Goal: Browse casually: Explore the website without a specific task or goal

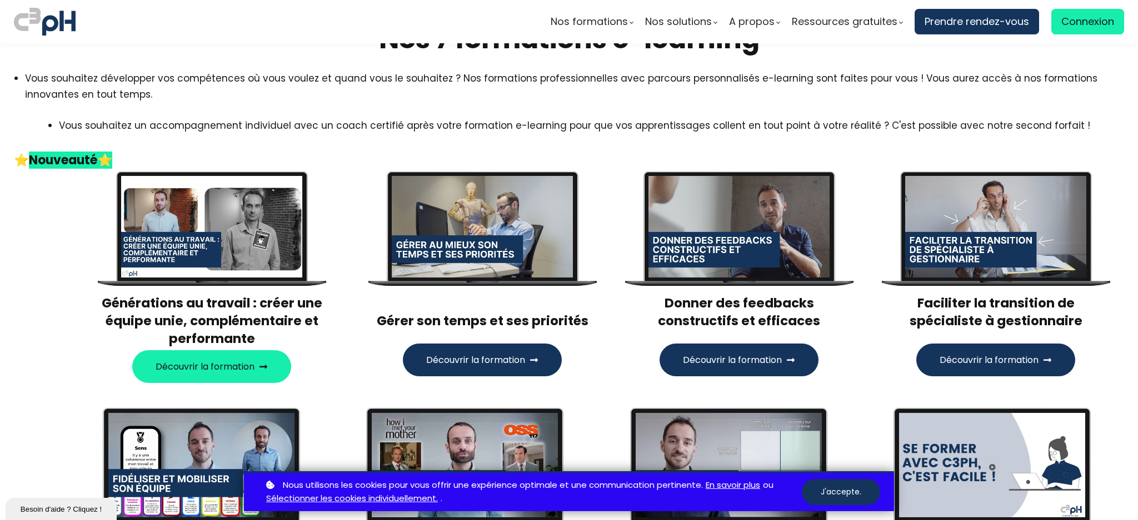
click at [187, 229] on div at bounding box center [211, 227] width 181 height 102
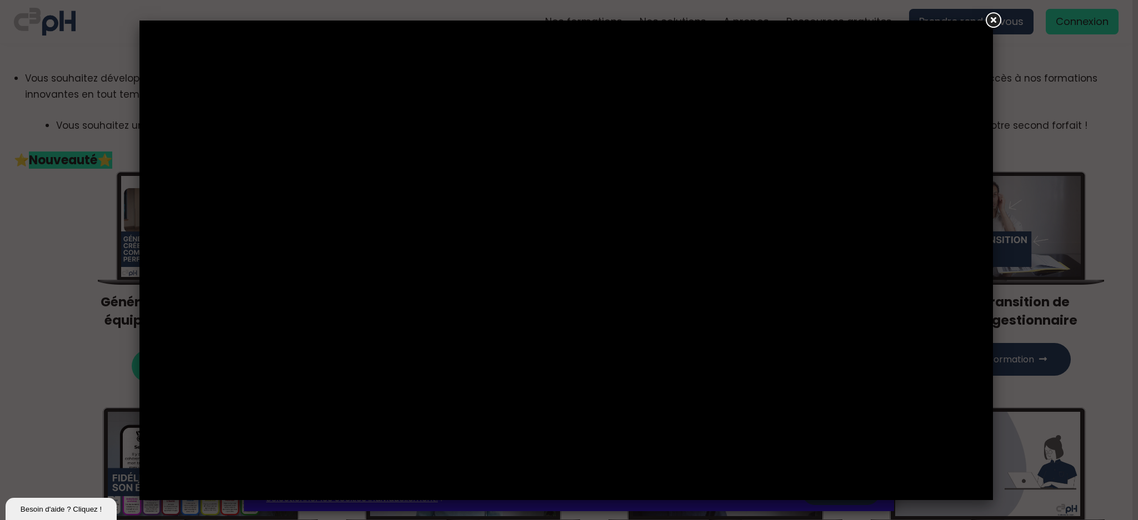
click at [989, 12] on link at bounding box center [993, 21] width 20 height 20
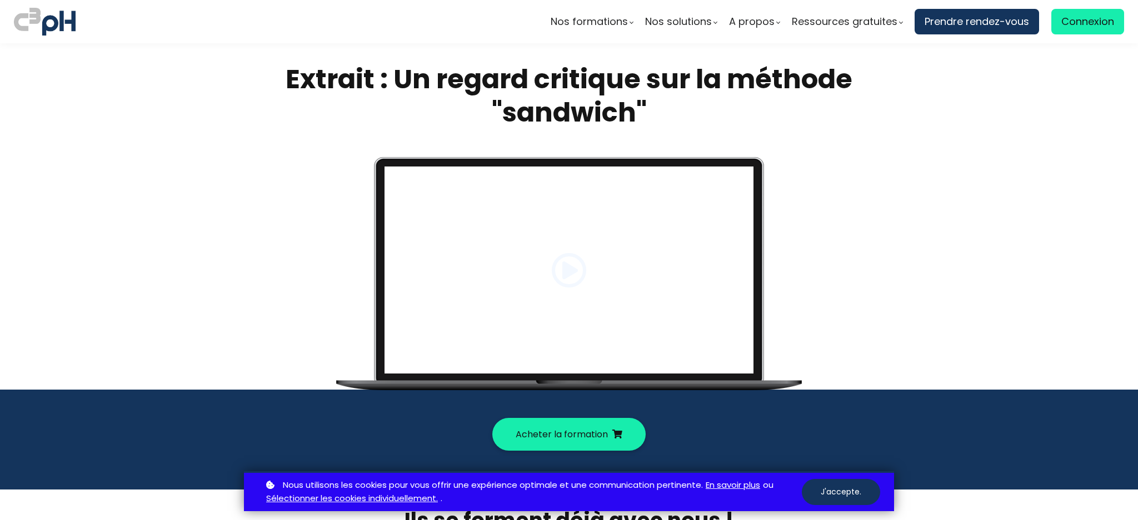
click at [566, 271] on span at bounding box center [569, 271] width 36 height 36
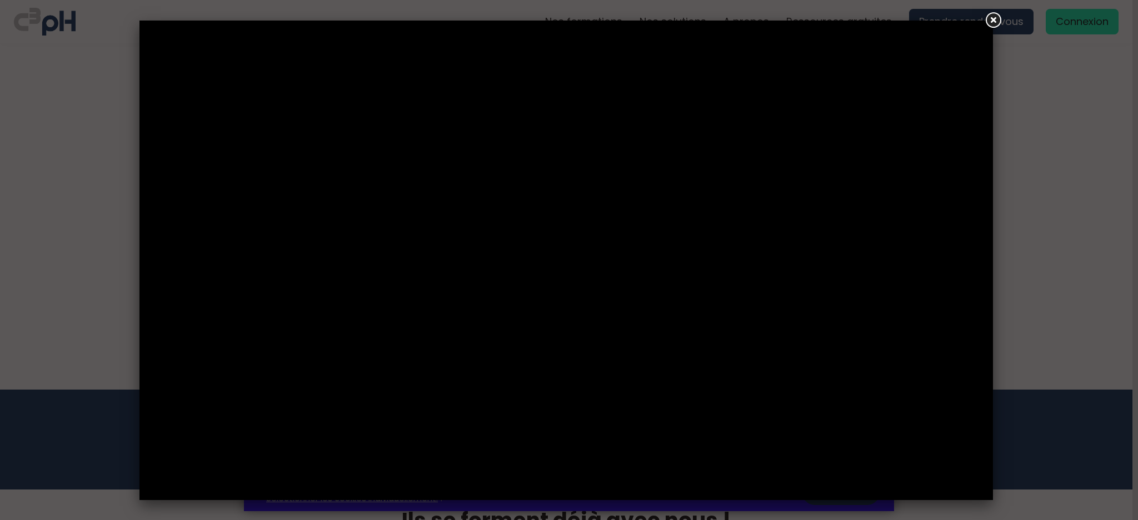
click at [989, 22] on link at bounding box center [993, 21] width 20 height 20
